Goal: Task Accomplishment & Management: Use online tool/utility

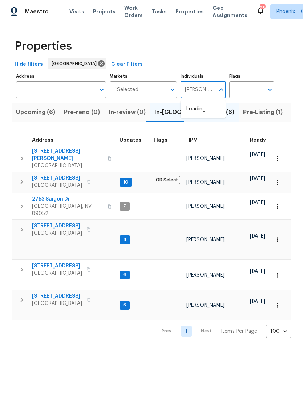
type input "julian"
click at [201, 115] on input "checkbox" at bounding box center [193, 112] width 15 height 15
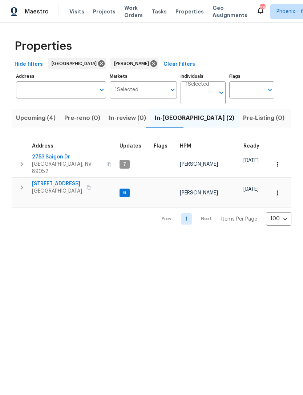
click at [61, 187] on span "[GEOGRAPHIC_DATA]" at bounding box center [57, 190] width 50 height 7
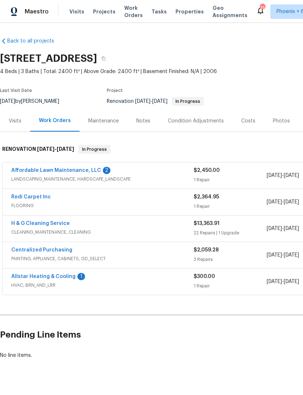
click at [31, 198] on link "Redi Carpet Inc" at bounding box center [31, 196] width 40 height 5
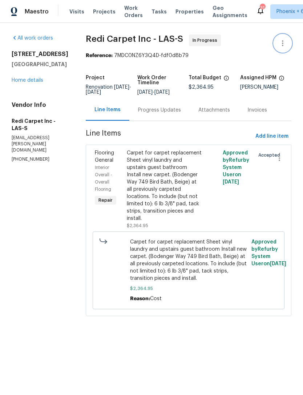
click at [283, 42] on icon "button" at bounding box center [282, 43] width 9 height 9
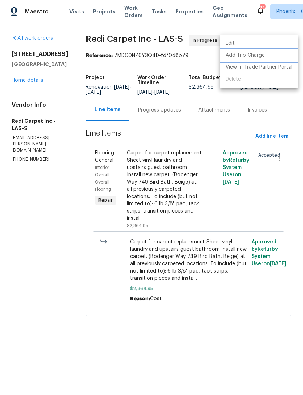
click at [250, 56] on li "Add Trip Charge" at bounding box center [259, 55] width 78 height 12
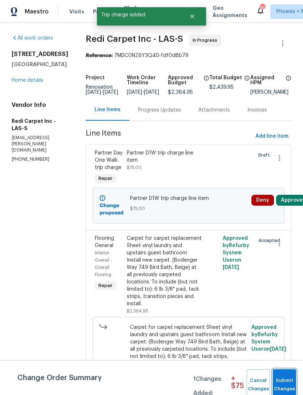
click at [282, 381] on span "Submit Changes" at bounding box center [284, 384] width 16 height 17
